Goal: Check status: Check status

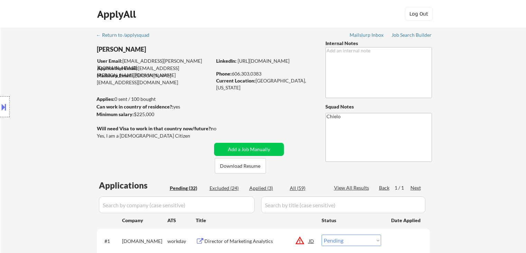
select select ""pending""
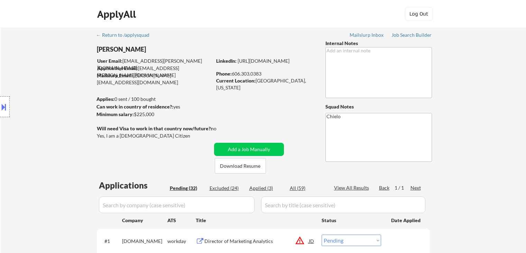
select select ""pending""
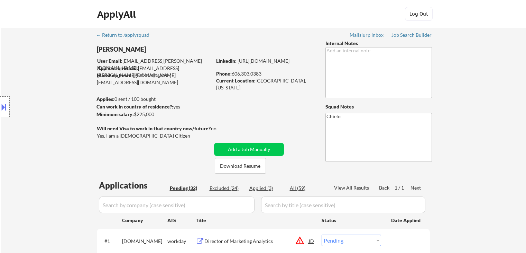
select select ""pending""
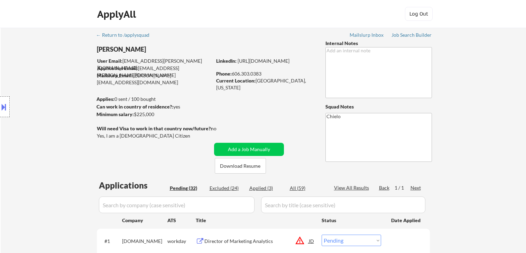
select select ""pending""
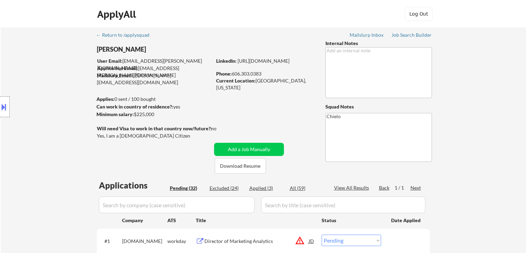
select select ""pending""
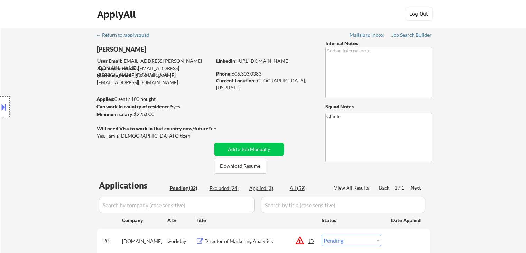
select select ""pending""
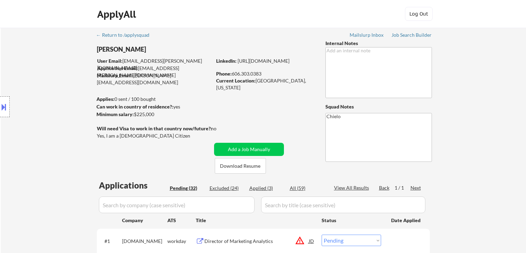
select select ""pending""
click at [263, 189] on div "Applied (3)" at bounding box center [267, 187] width 35 height 7
select select ""applied""
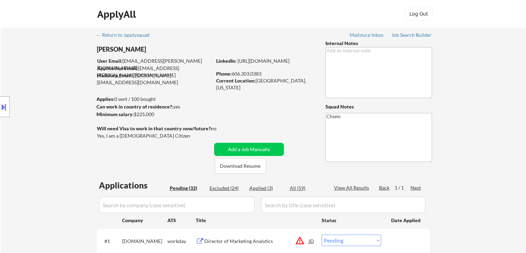
select select ""applied""
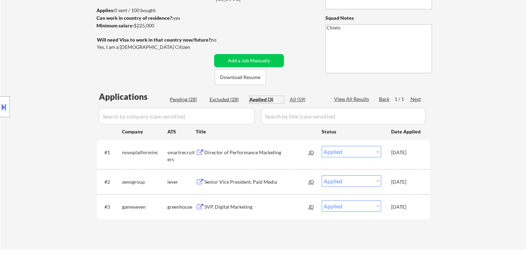
scroll to position [138, 0]
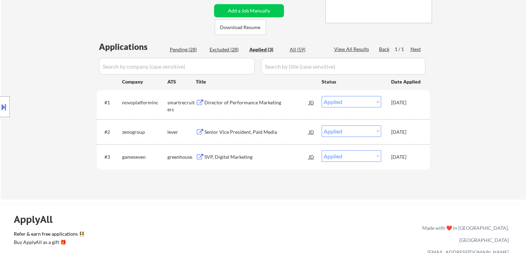
select select ""applied""
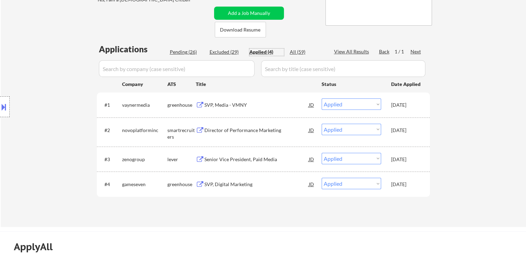
scroll to position [0, 0]
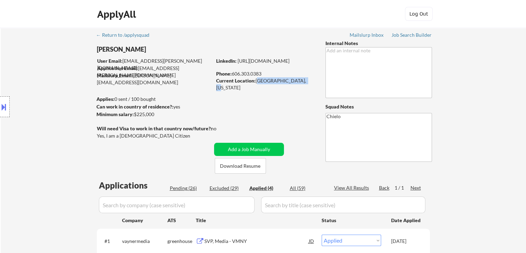
drag, startPoint x: 257, startPoint y: 82, endPoint x: 307, endPoint y: 82, distance: 49.8
click at [307, 82] on div "Current Location: [GEOGRAPHIC_DATA], [US_STATE]" at bounding box center [265, 83] width 98 height 13
copy div "[GEOGRAPHIC_DATA], [US_STATE]"
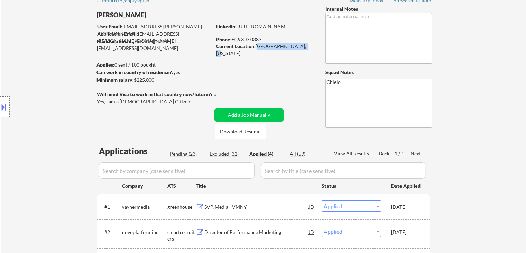
scroll to position [35, 0]
select select ""applied""
